Goal: Navigation & Orientation: Find specific page/section

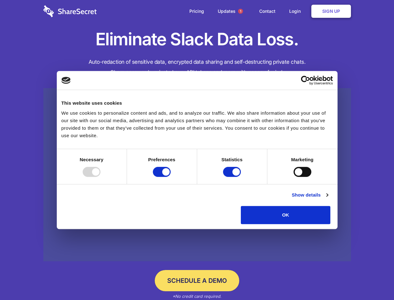
click at [101, 177] on div at bounding box center [92, 172] width 18 height 10
click at [171, 177] on input "Preferences" at bounding box center [162, 172] width 18 height 10
checkbox input "false"
click at [233, 177] on input "Statistics" at bounding box center [232, 172] width 18 height 10
checkbox input "false"
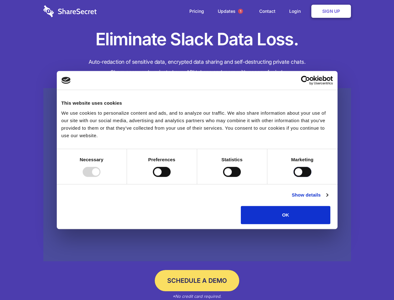
click at [294, 177] on input "Marketing" at bounding box center [303, 172] width 18 height 10
checkbox input "true"
click at [328, 199] on link "Show details" at bounding box center [310, 194] width 36 height 7
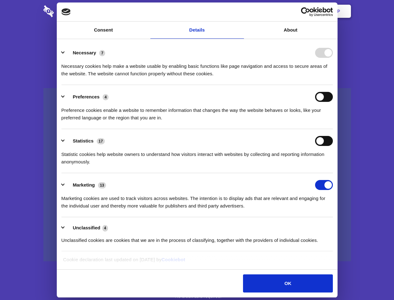
click at [333, 85] on li "Necessary 7 Necessary cookies help make a website usable by enabling basic func…" at bounding box center [198, 63] width 272 height 44
click at [240, 11] on span "1" at bounding box center [240, 11] width 5 height 5
